Goal: Information Seeking & Learning: Find specific fact

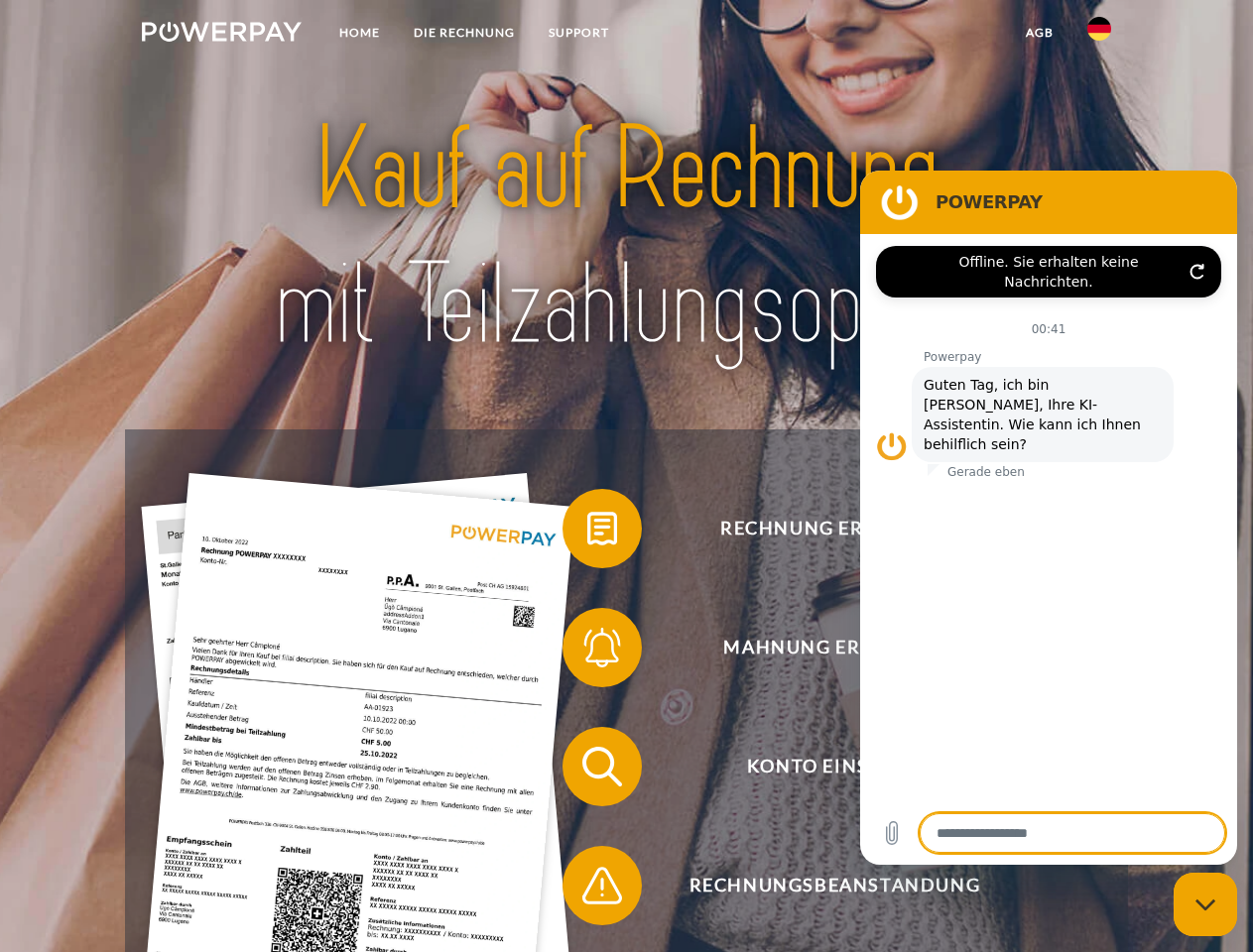
click at [221, 35] on img at bounding box center [221, 32] width 159 height 20
click at [1099, 35] on img at bounding box center [1099, 29] width 24 height 24
click at [1039, 33] on link "agb" at bounding box center [1040, 33] width 62 height 36
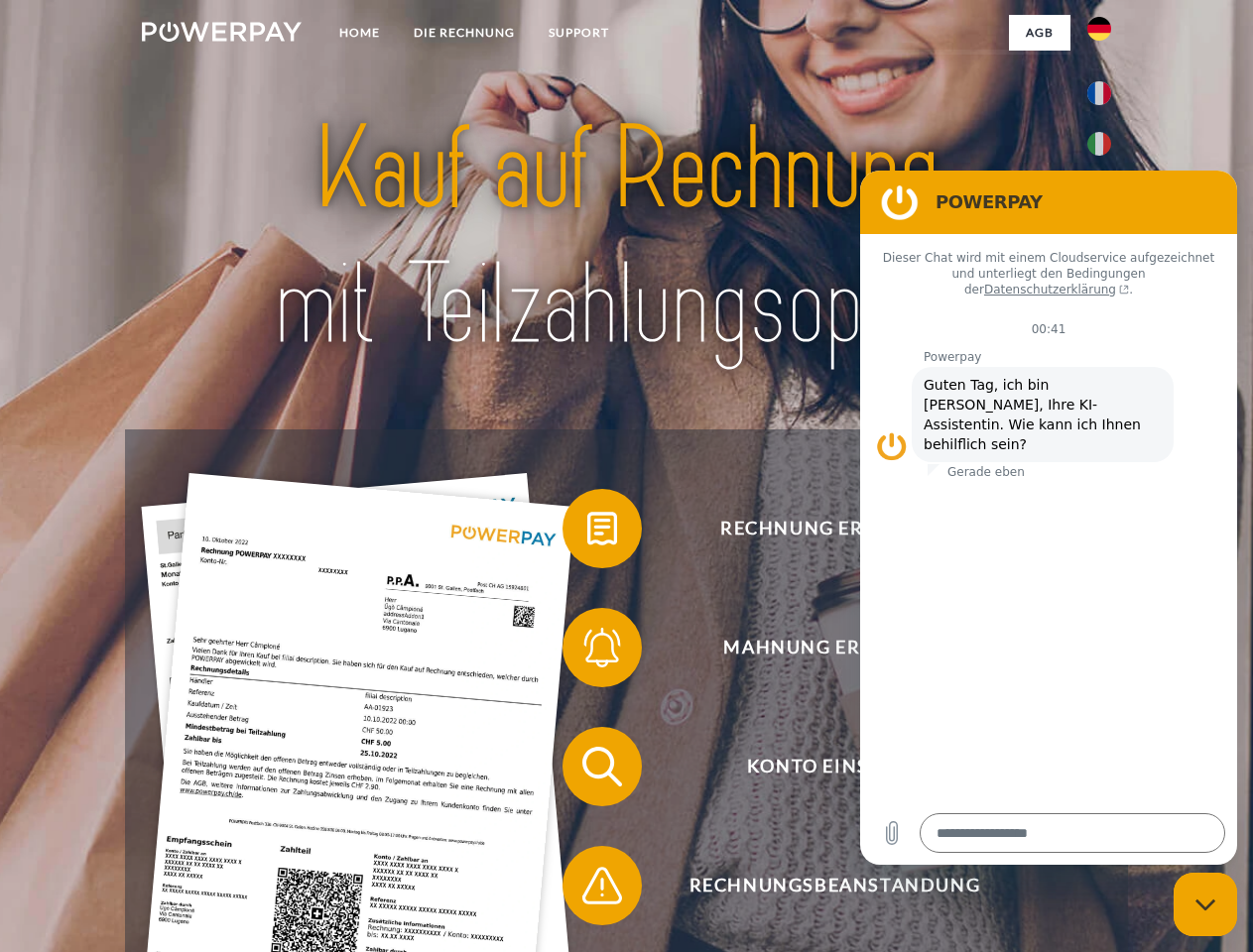
click at [587, 532] on span at bounding box center [572, 529] width 100 height 100
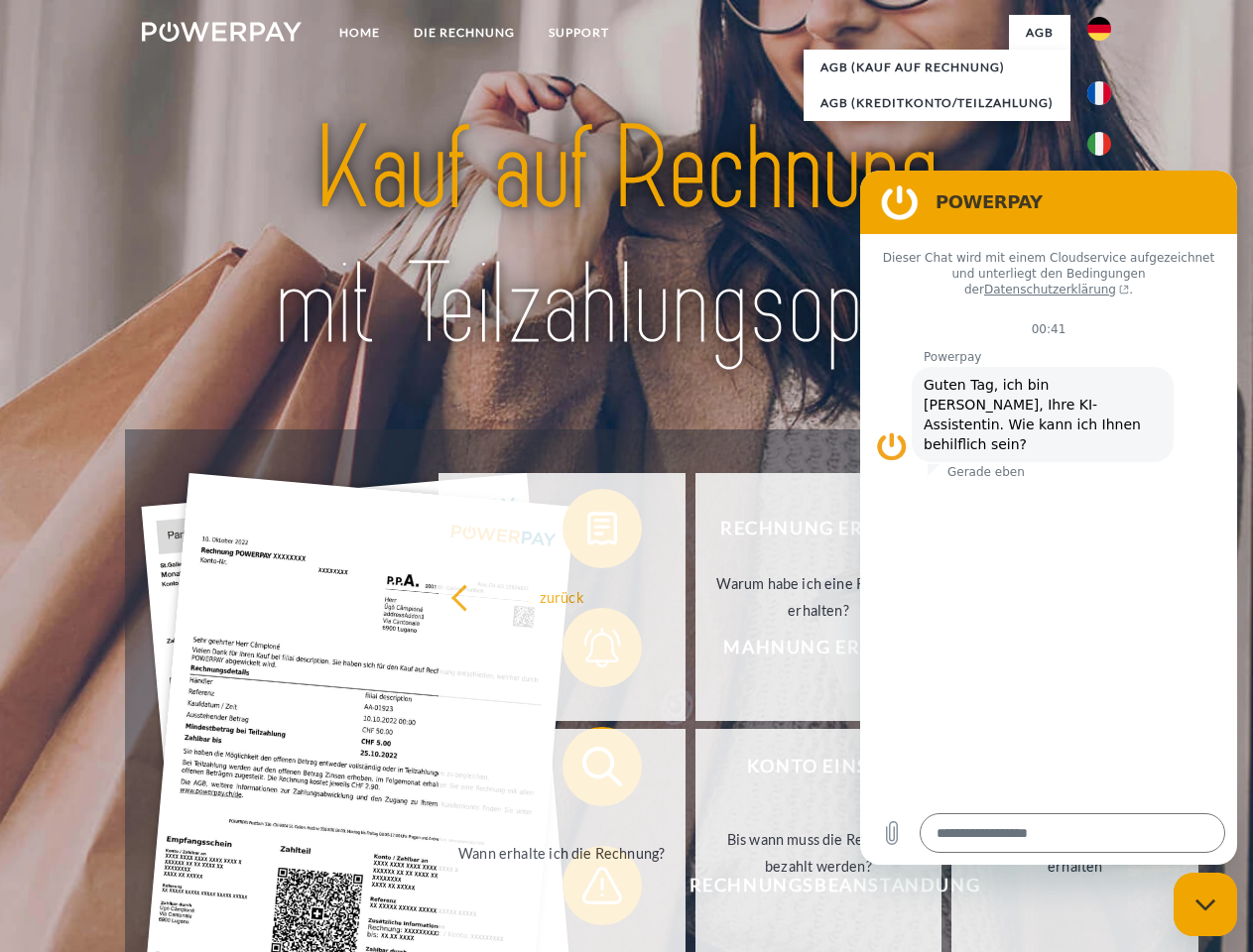
click at [587, 652] on div "Rechnung erhalten? Mahnung erhalten? Konto einsehen" at bounding box center [625, 826] width 1002 height 793
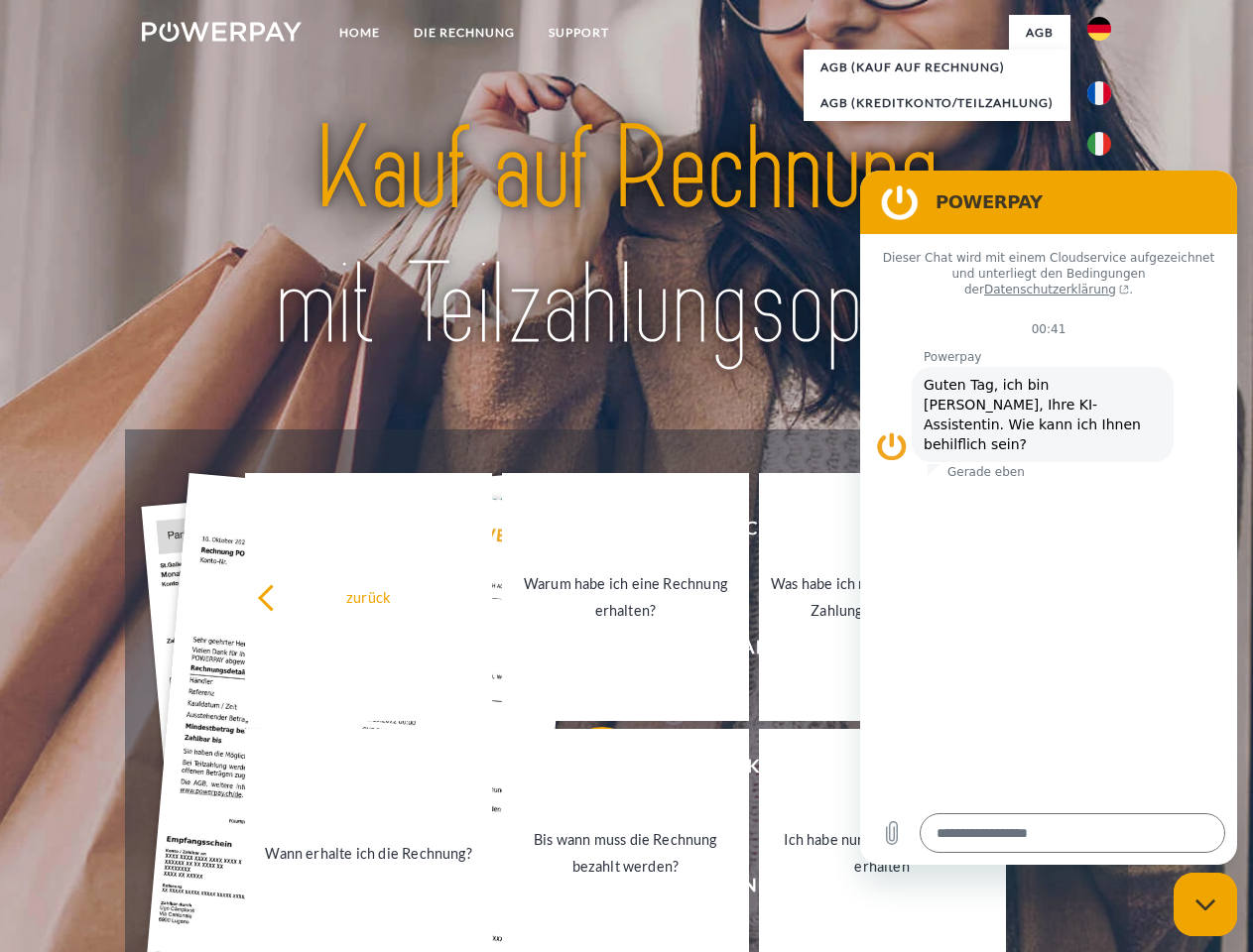
click at [587, 771] on link "Bis wann muss die Rechnung bezahlt werden?" at bounding box center [626, 852] width 247 height 248
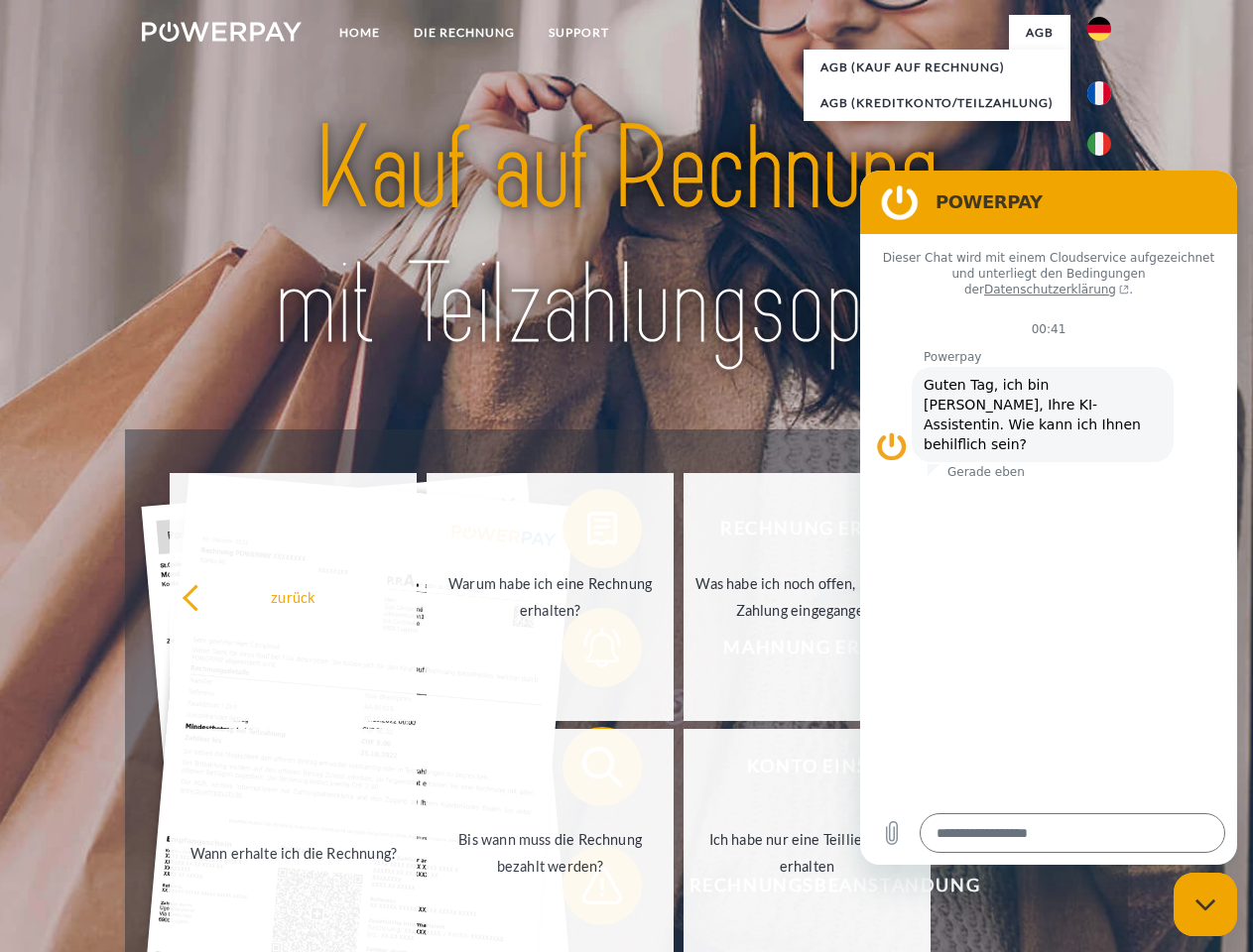
click at [587, 890] on link "Bis wann muss die Rechnung bezahlt werden?" at bounding box center [550, 852] width 247 height 248
click at [1205, 905] on icon "Messaging-Fenster schließen" at bounding box center [1205, 905] width 21 height 13
type textarea "*"
